Goal: Find specific page/section: Find specific page/section

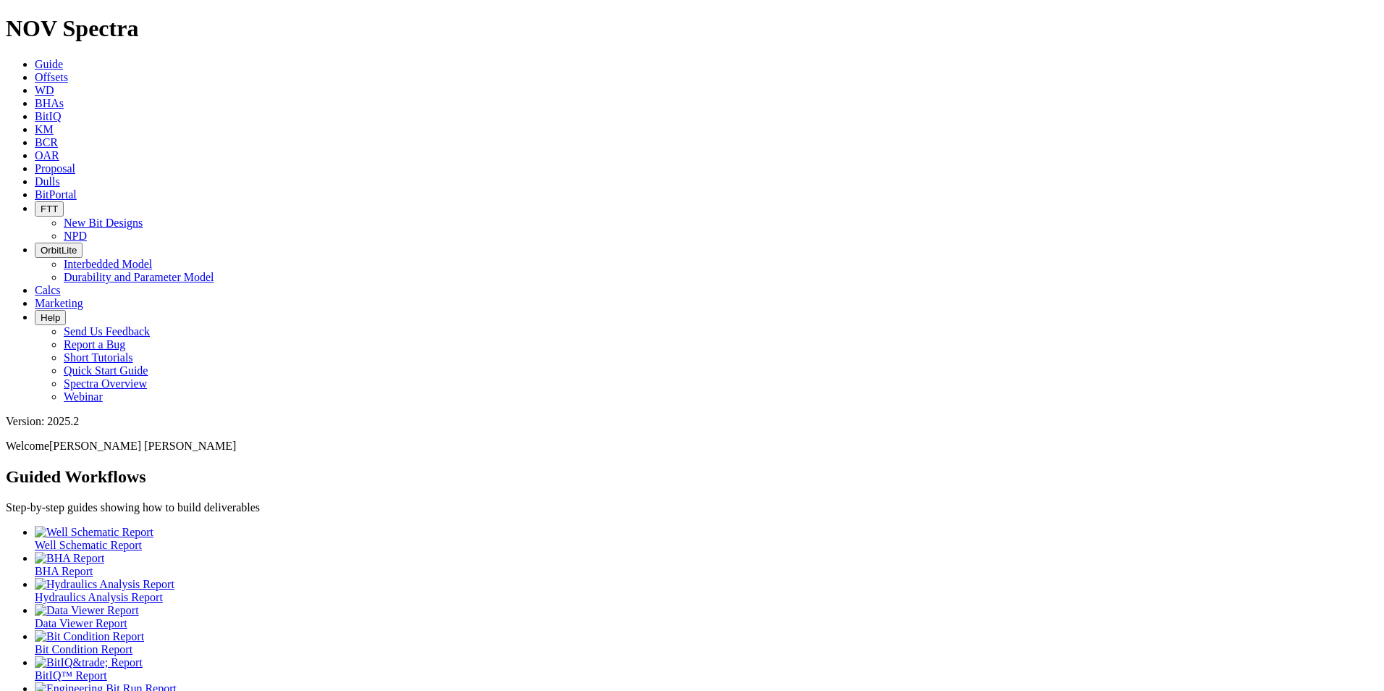
click at [60, 175] on link "Dulls" at bounding box center [47, 181] width 25 height 12
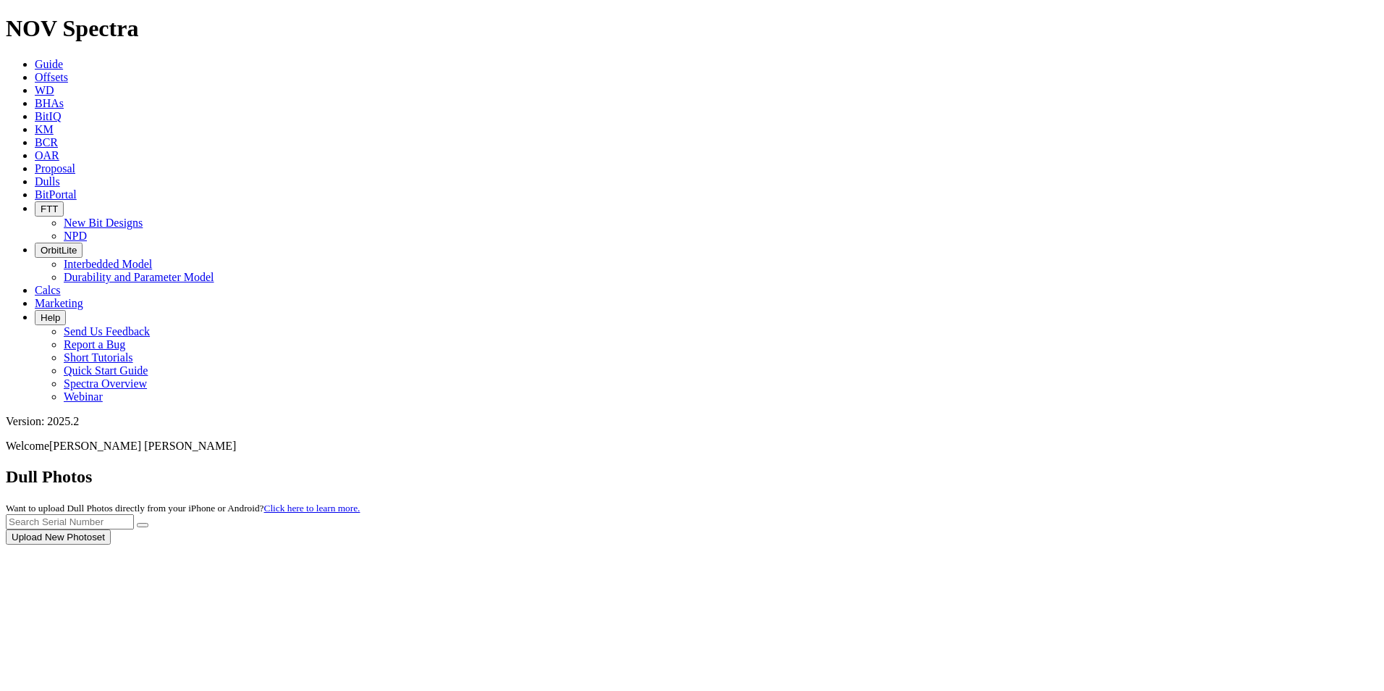
click at [219, 544] on div at bounding box center [692, 544] width 1372 height 0
click at [68, 71] on span "Offsets" at bounding box center [51, 77] width 33 height 12
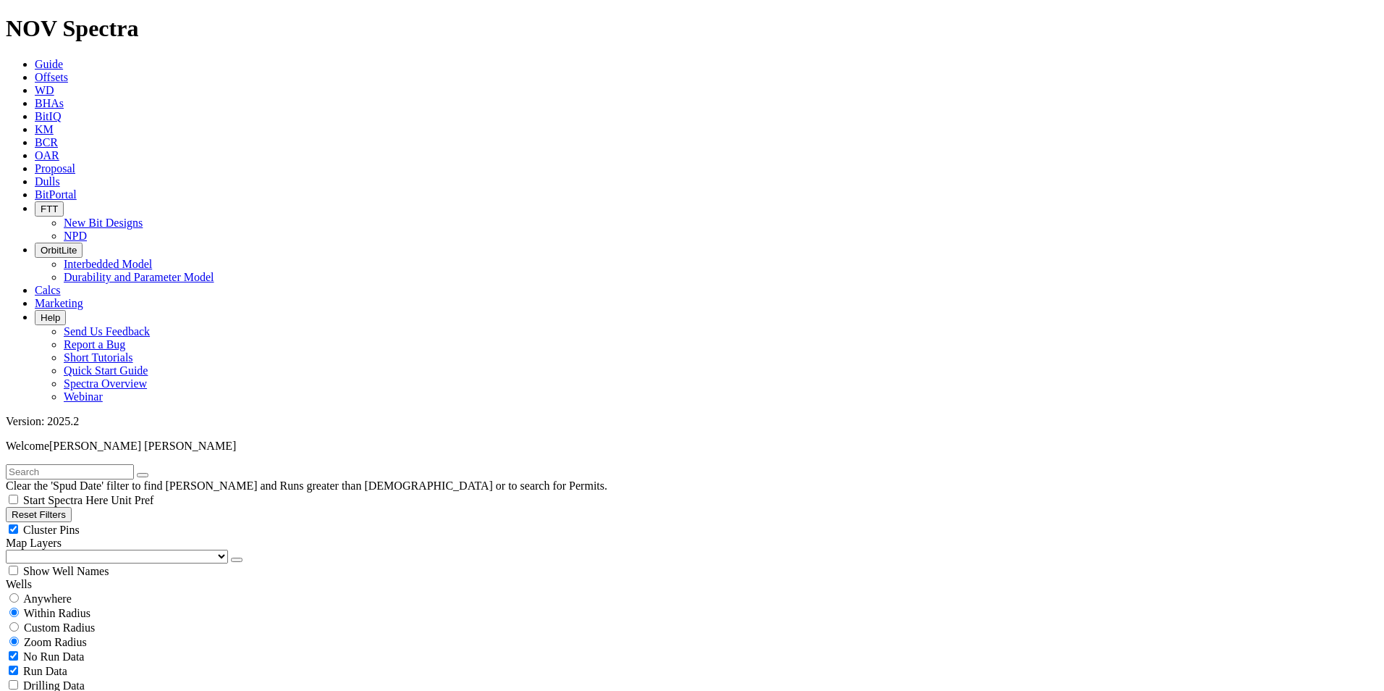
click at [52, 592] on span "Anywhere" at bounding box center [47, 598] width 48 height 12
radio input "true"
radio input "false"
click at [80, 464] on input "text" at bounding box center [70, 471] width 128 height 15
type input "A321434"
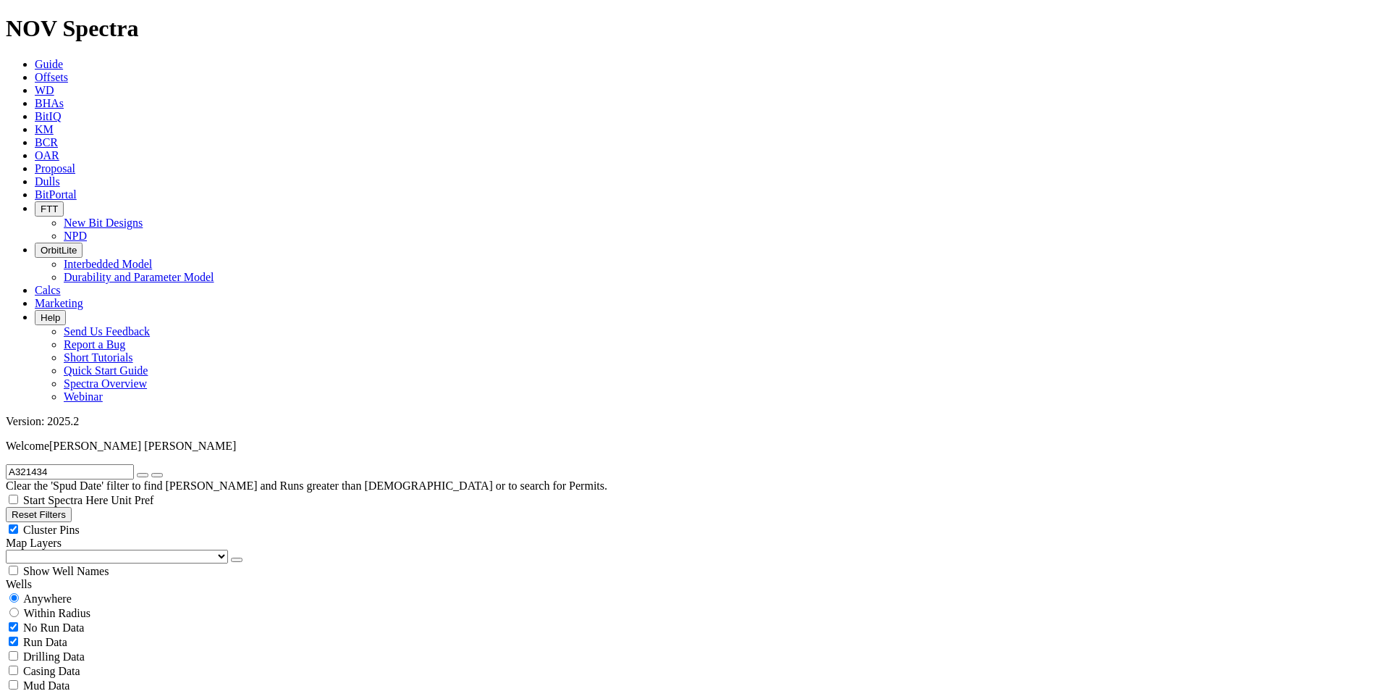
click at [163, 473] on button "submit" at bounding box center [157, 475] width 12 height 4
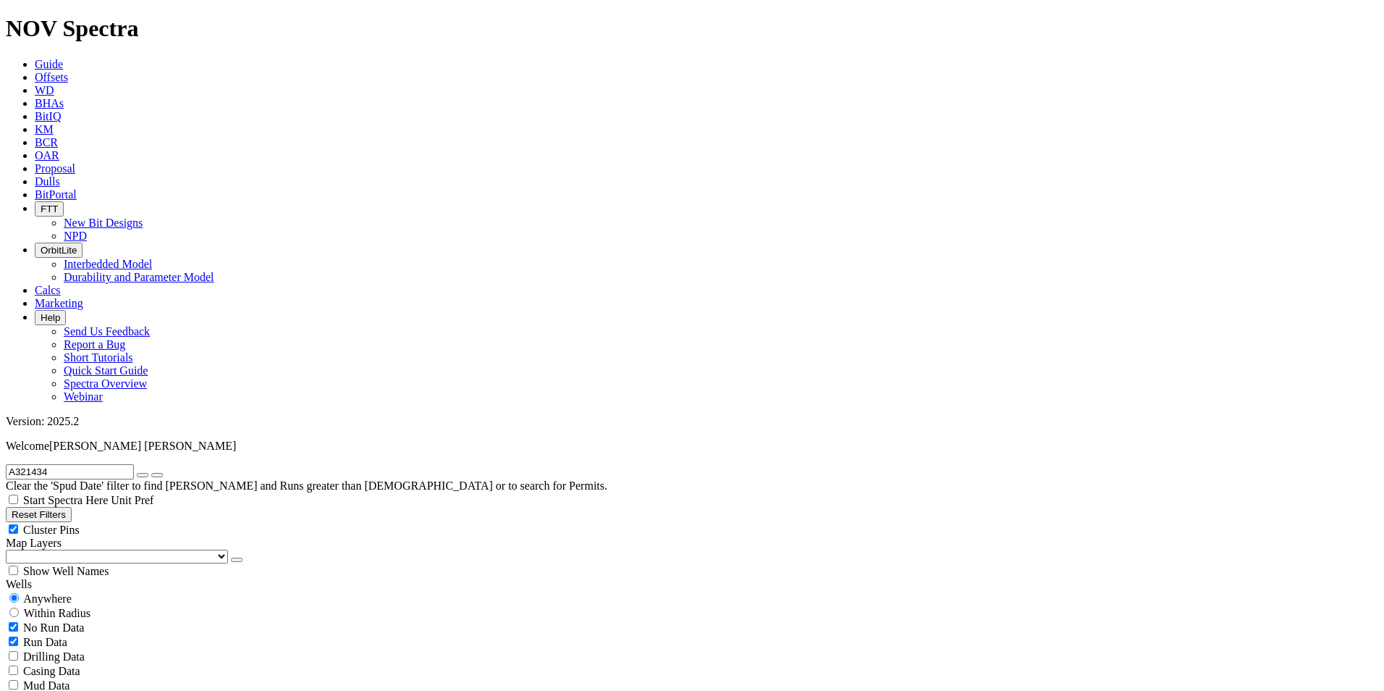
click at [163, 473] on button "submit" at bounding box center [157, 475] width 12 height 4
click at [157, 475] on icon "submit" at bounding box center [157, 475] width 0 height 0
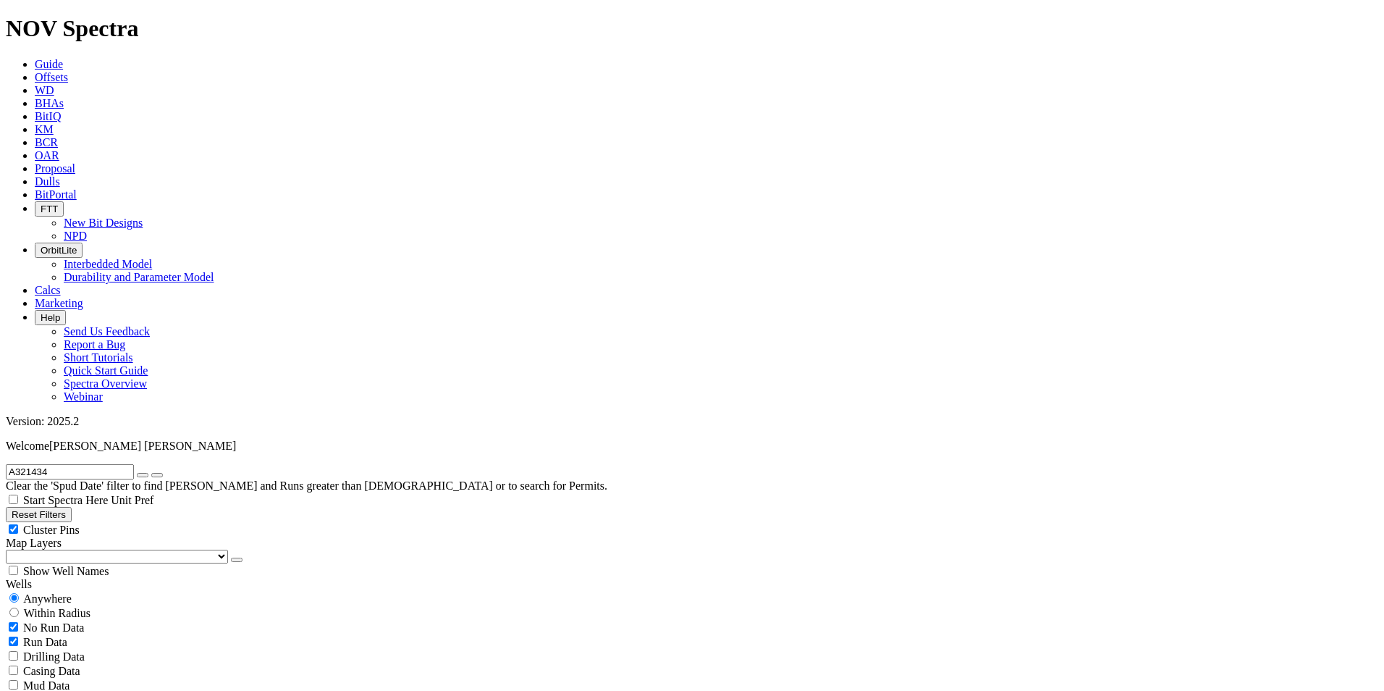
click at [157, 475] on icon "submit" at bounding box center [157, 475] width 0 height 0
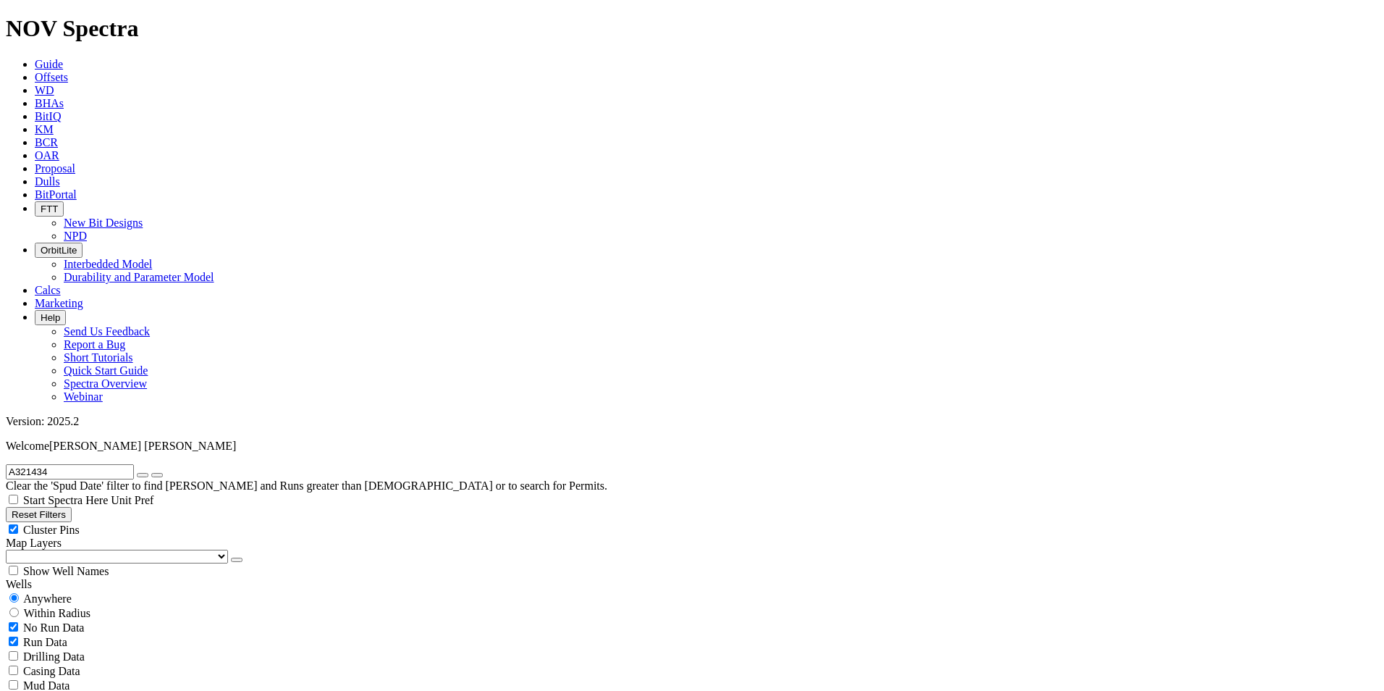
click at [69, 507] on button "Reset Filters" at bounding box center [39, 514] width 66 height 15
radio input "false"
radio input "true"
click at [34, 592] on span "Anywhere" at bounding box center [47, 598] width 48 height 12
radio input "true"
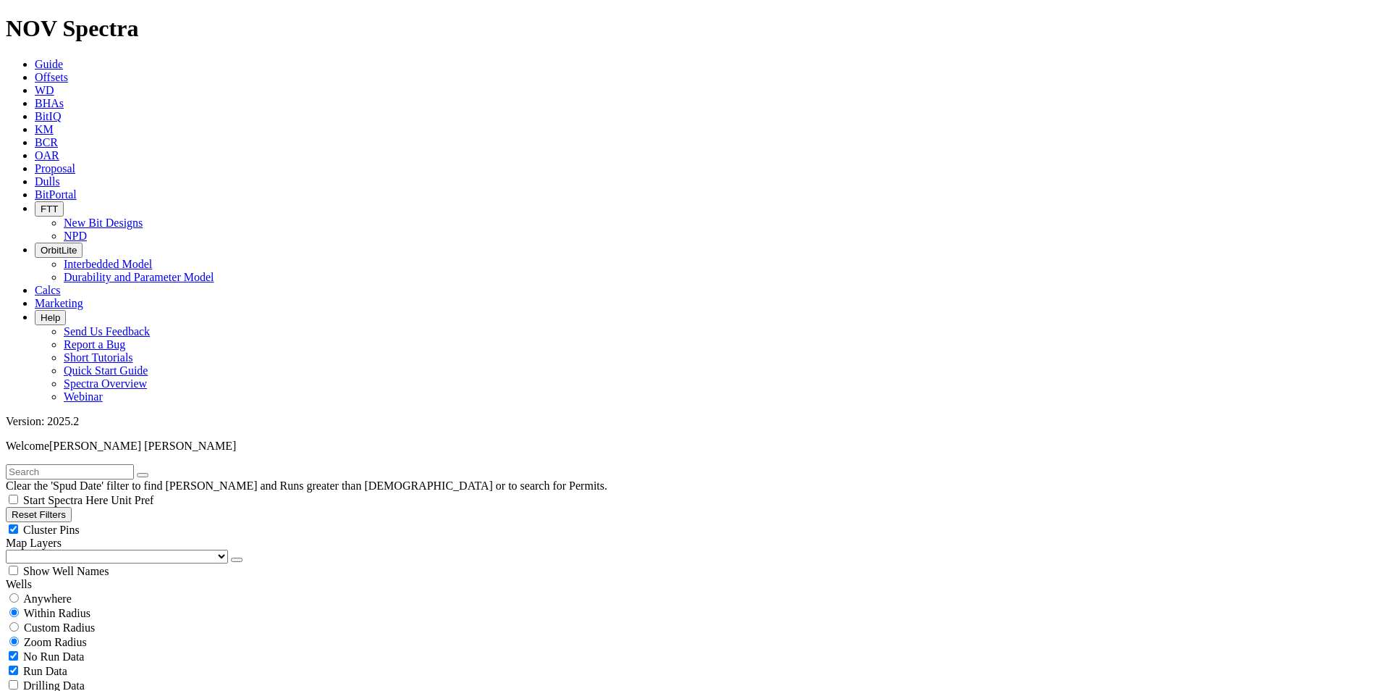
radio input "false"
click at [88, 464] on input "text" at bounding box center [70, 471] width 128 height 15
type input "A321434"
